Goal: Find specific page/section

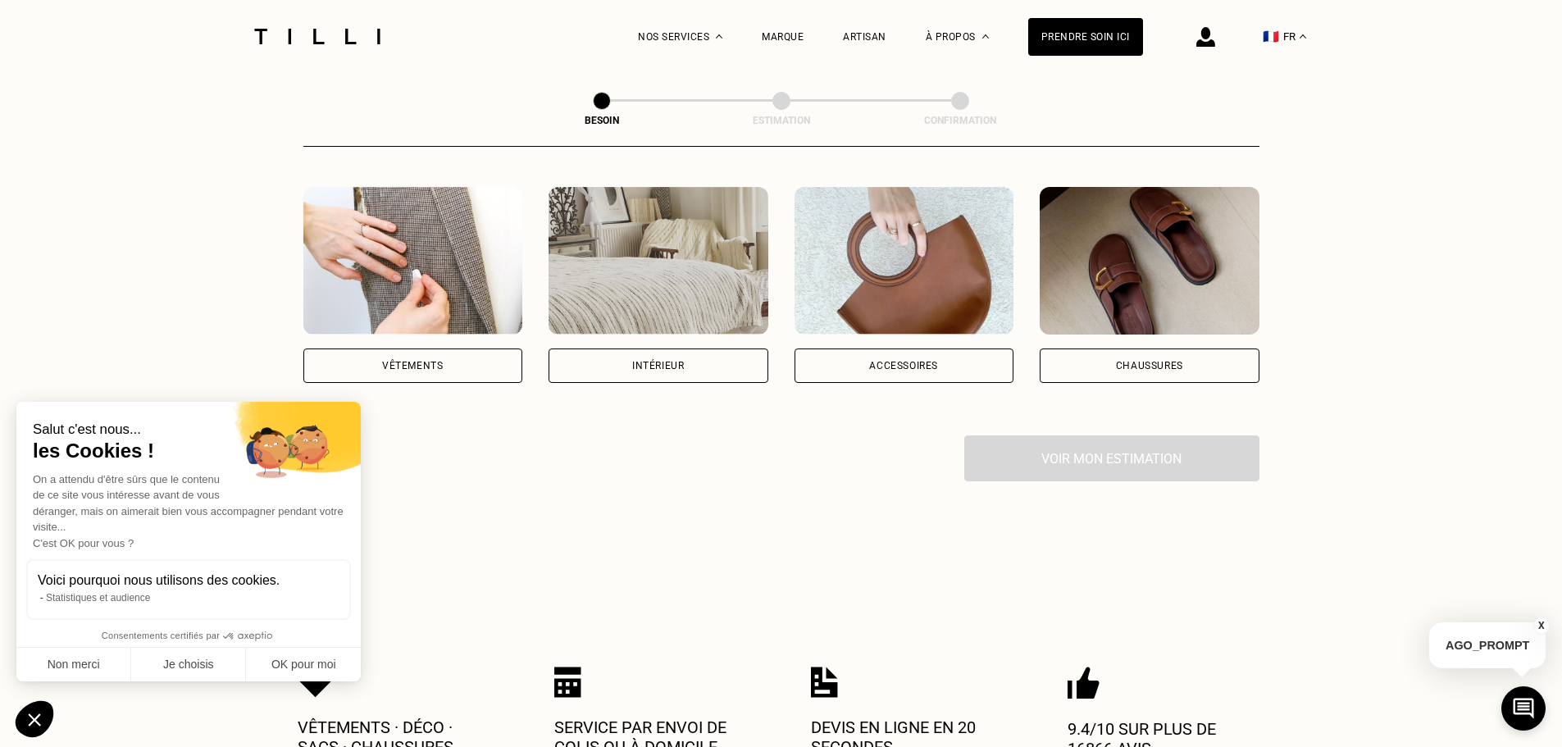
scroll to position [328, 0]
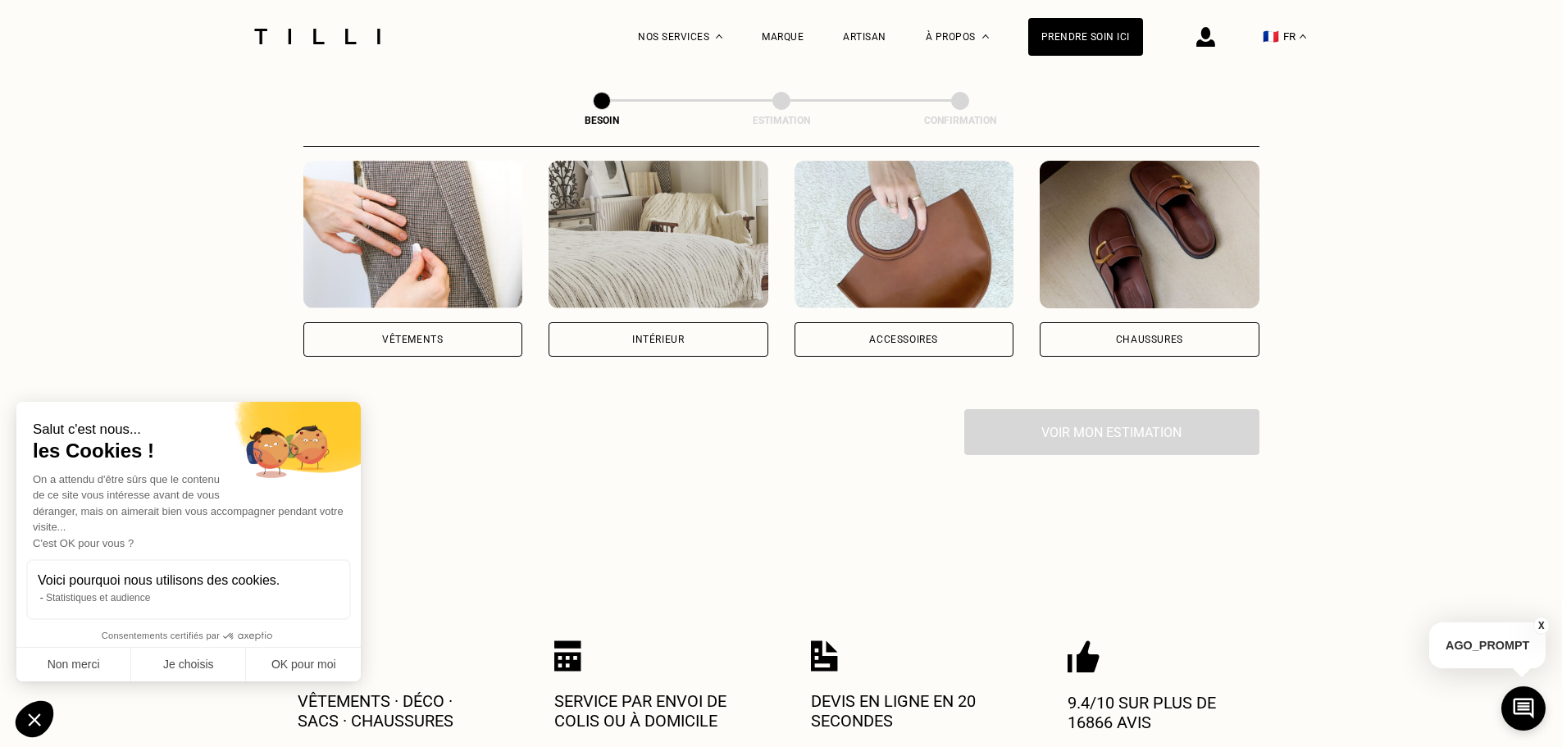
drag, startPoint x: 394, startPoint y: 317, endPoint x: 385, endPoint y: 317, distance: 9.0
click at [393, 334] on div "Vêtements" at bounding box center [412, 339] width 61 height 10
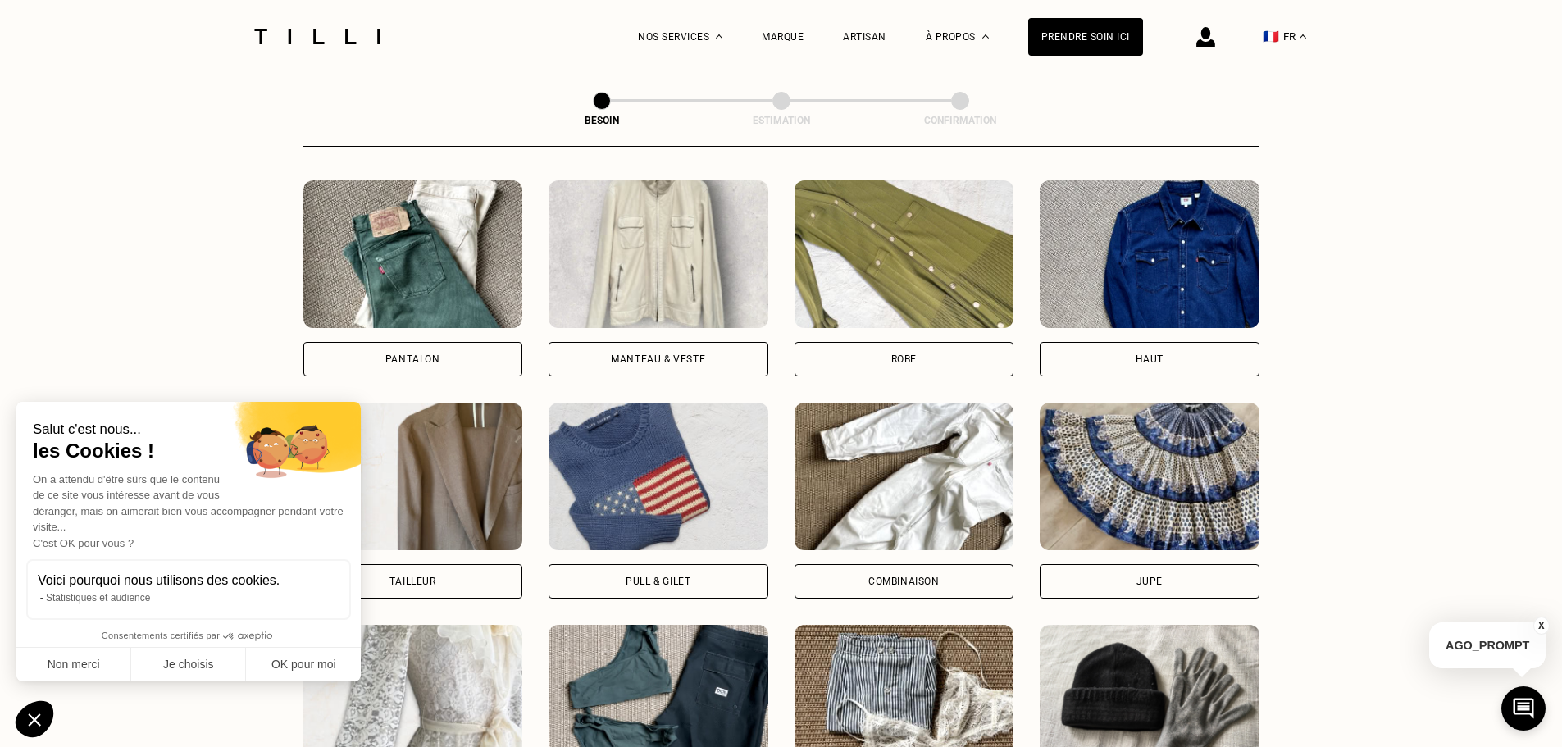
scroll to position [782, 0]
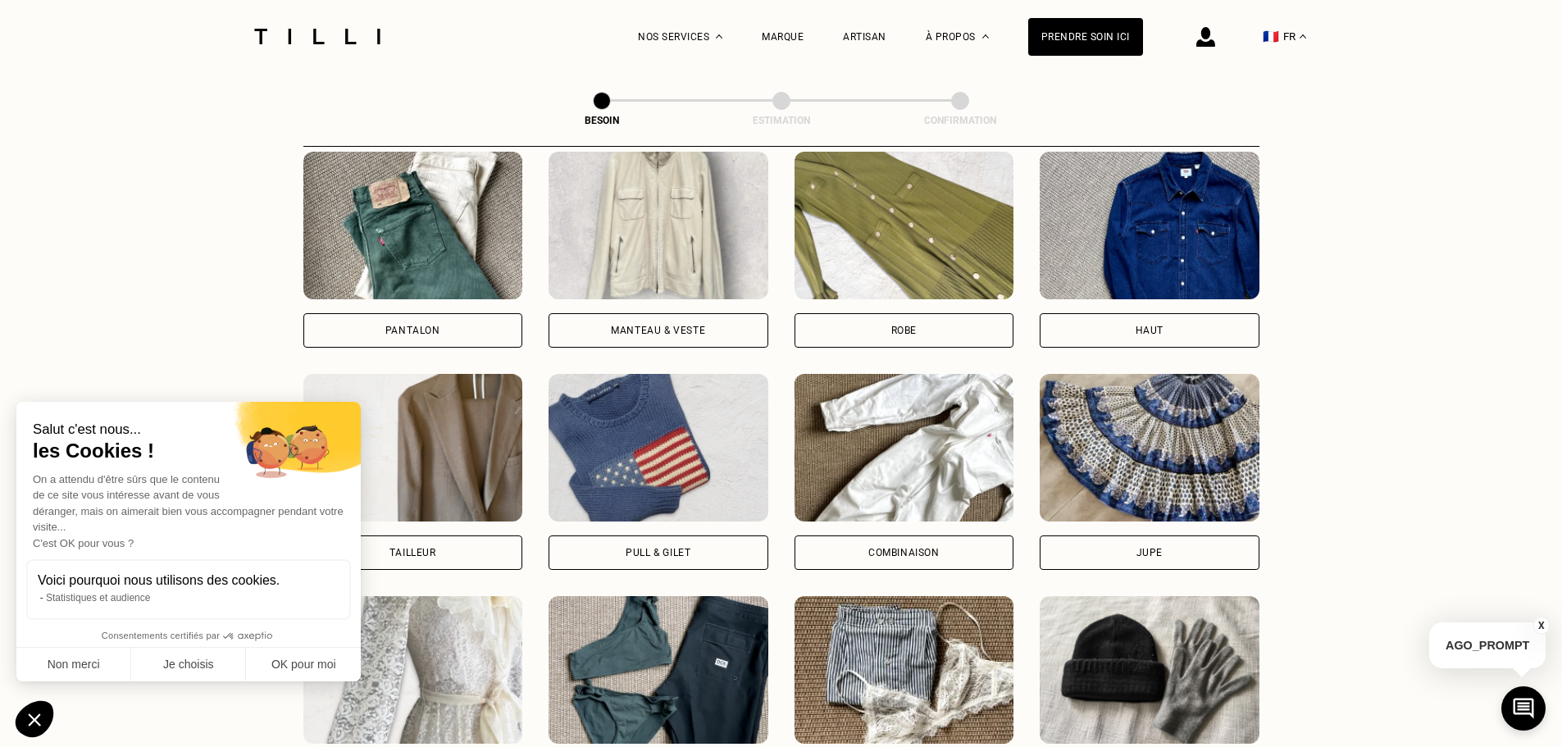
click at [435, 259] on img at bounding box center [413, 226] width 220 height 148
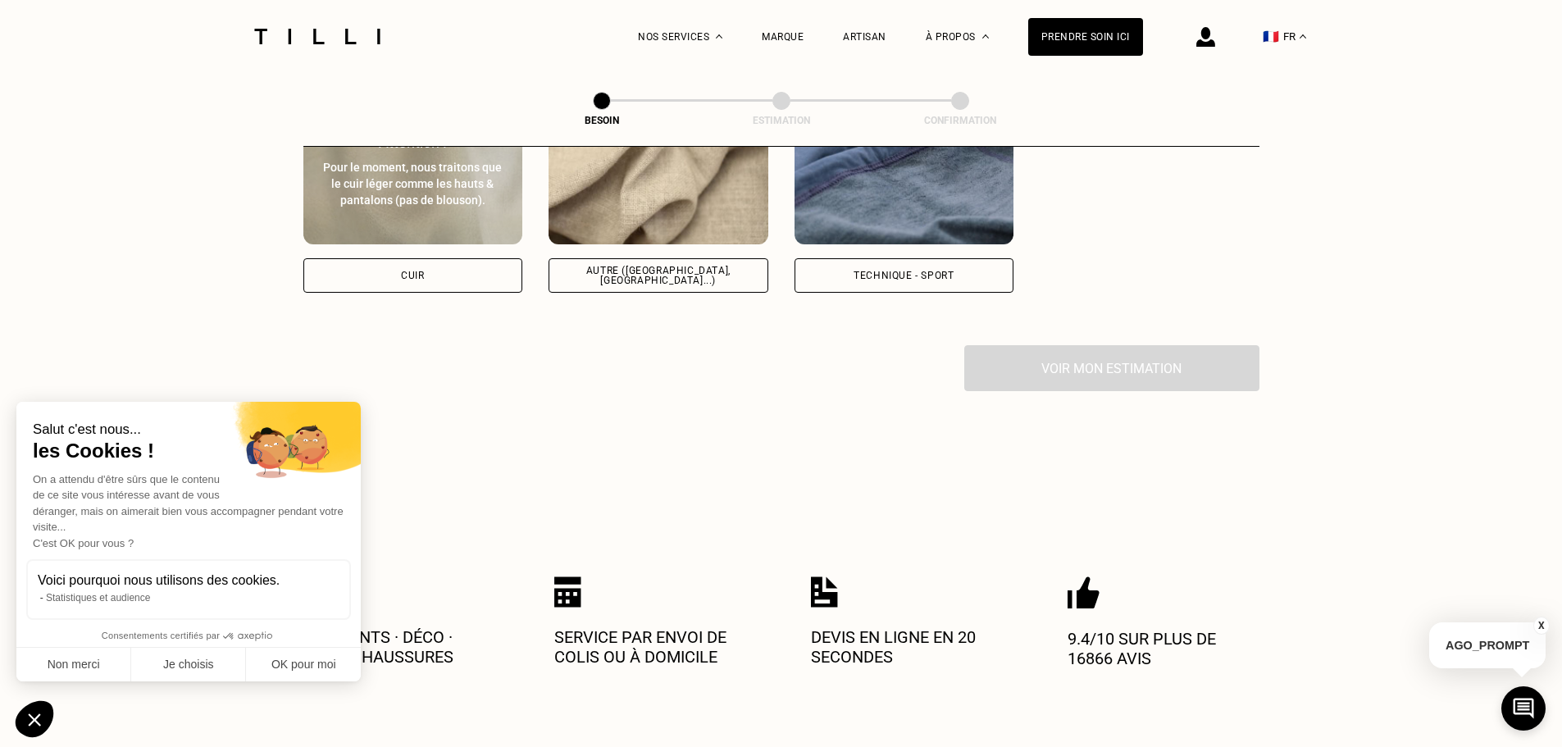
scroll to position [2084, 0]
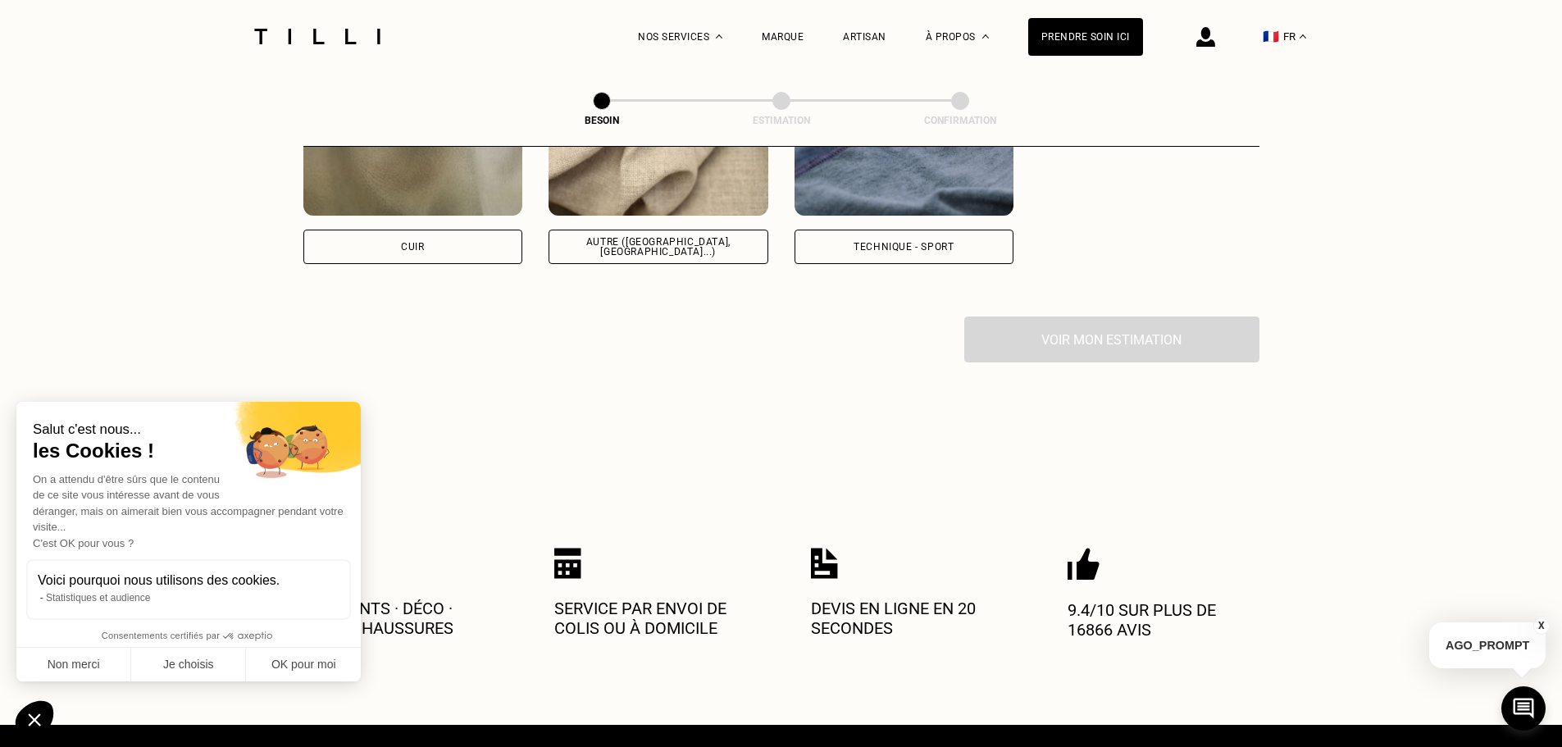
click at [898, 242] on div "Technique - Sport" at bounding box center [903, 247] width 100 height 10
select select "FR"
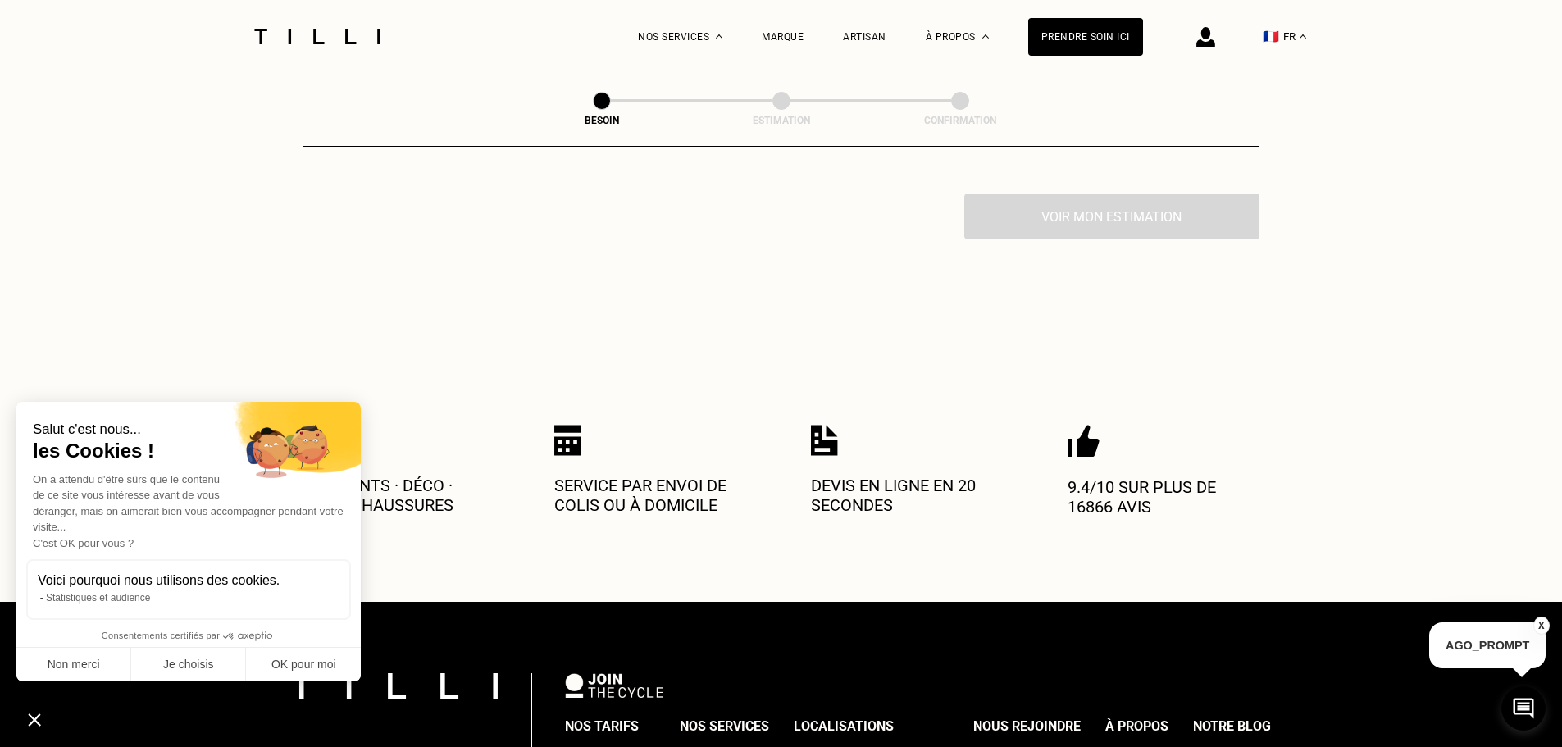
scroll to position [2614, 0]
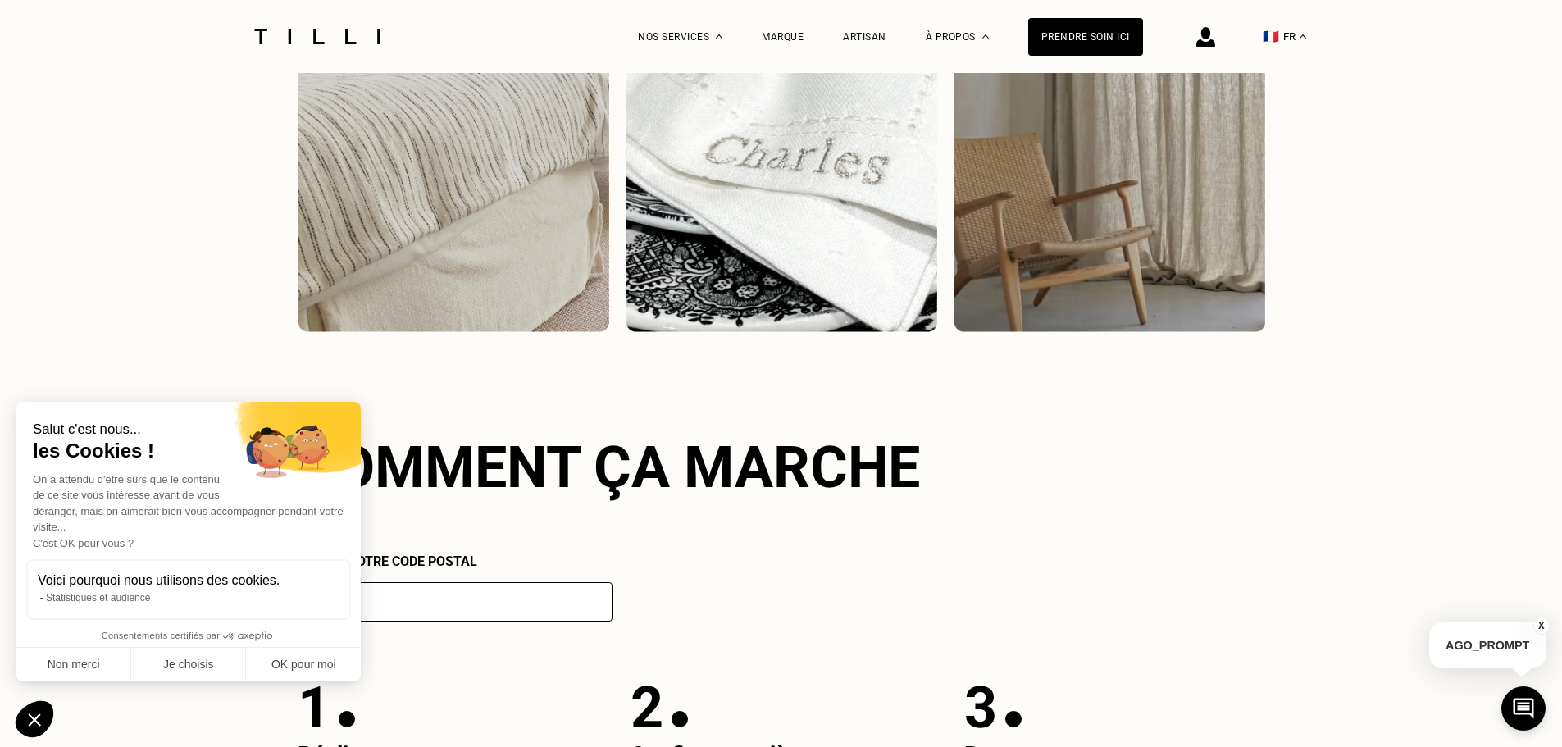
scroll to position [5162, 0]
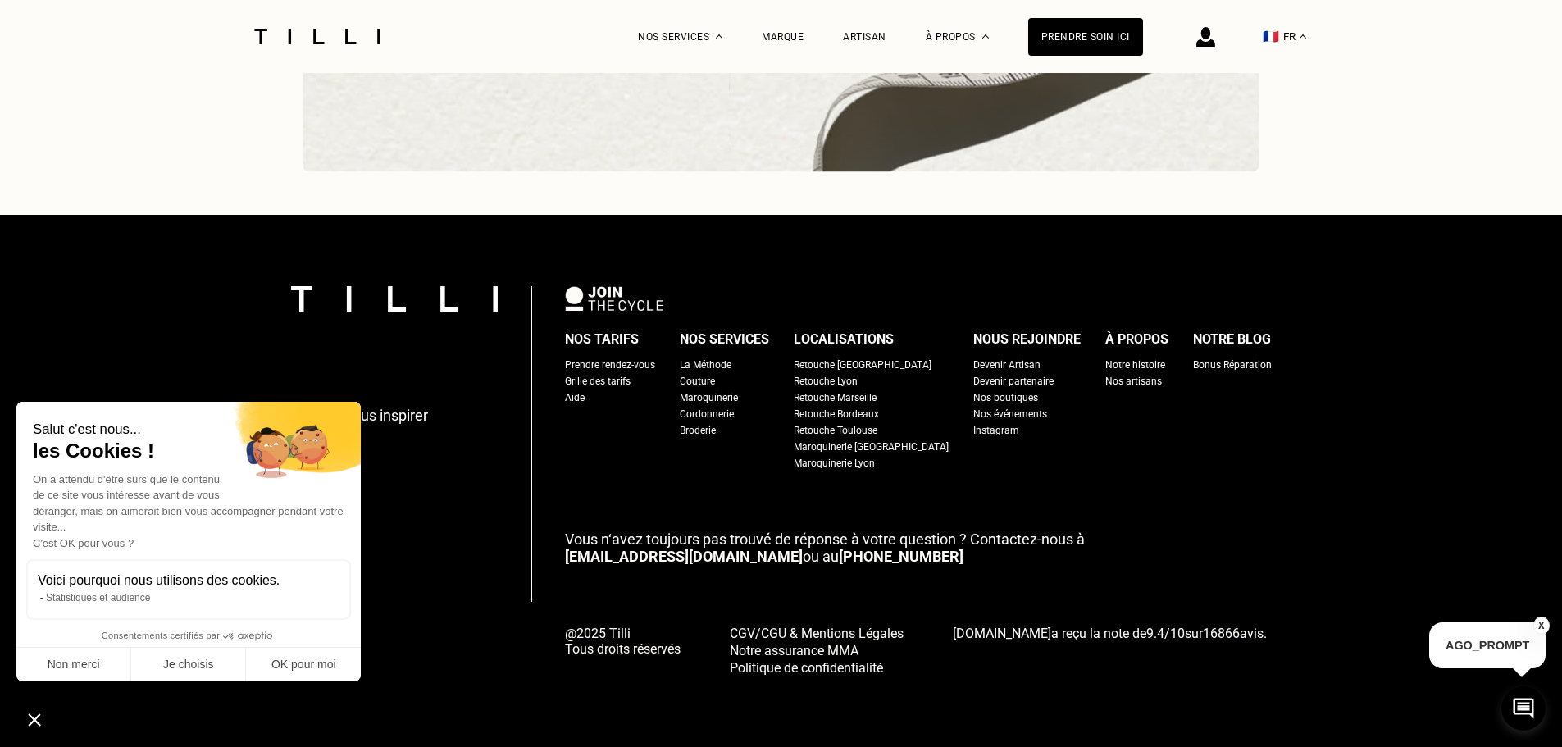
scroll to position [6880, 0]
